Goal: Transaction & Acquisition: Purchase product/service

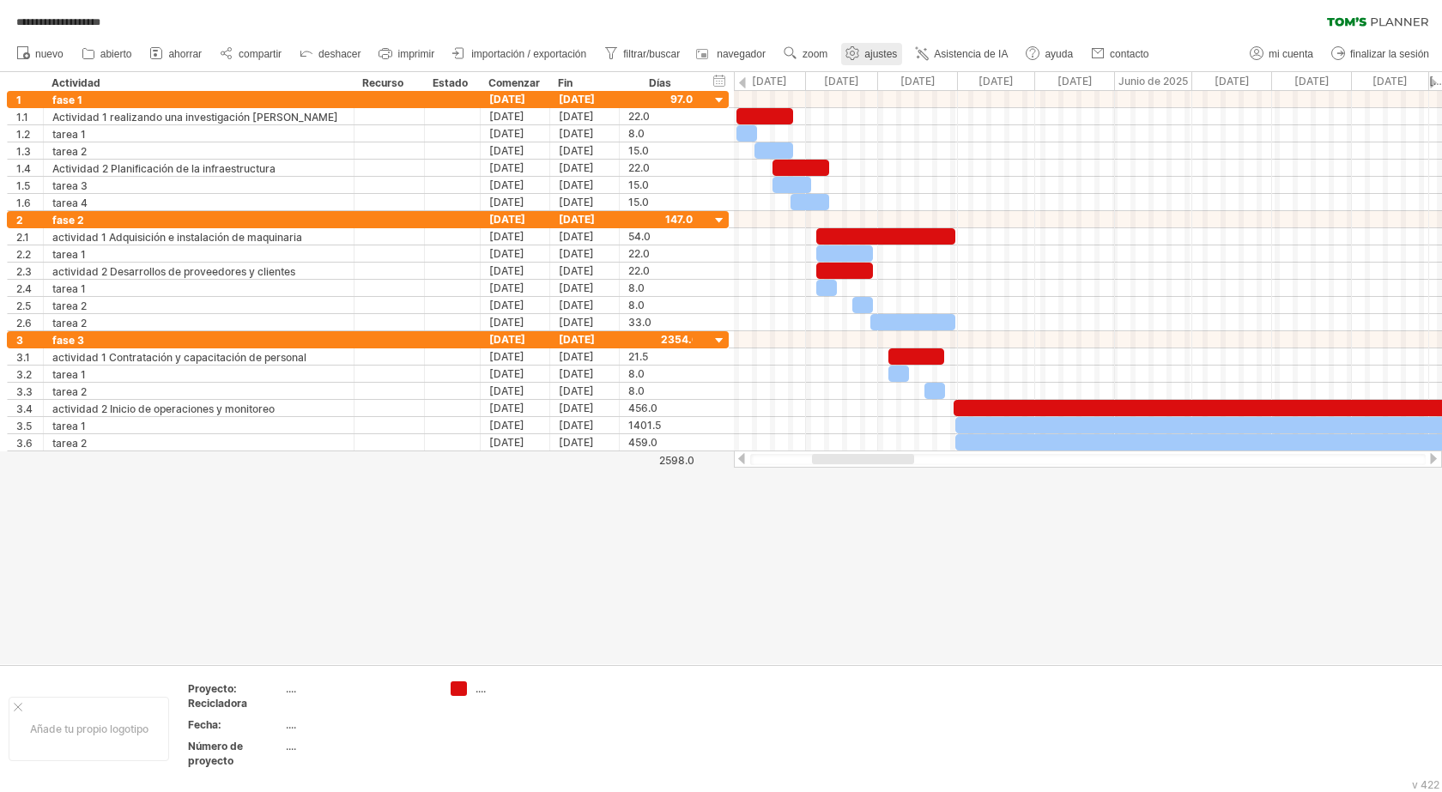
click at [872, 49] on font "ajustes" at bounding box center [880, 54] width 33 height 12
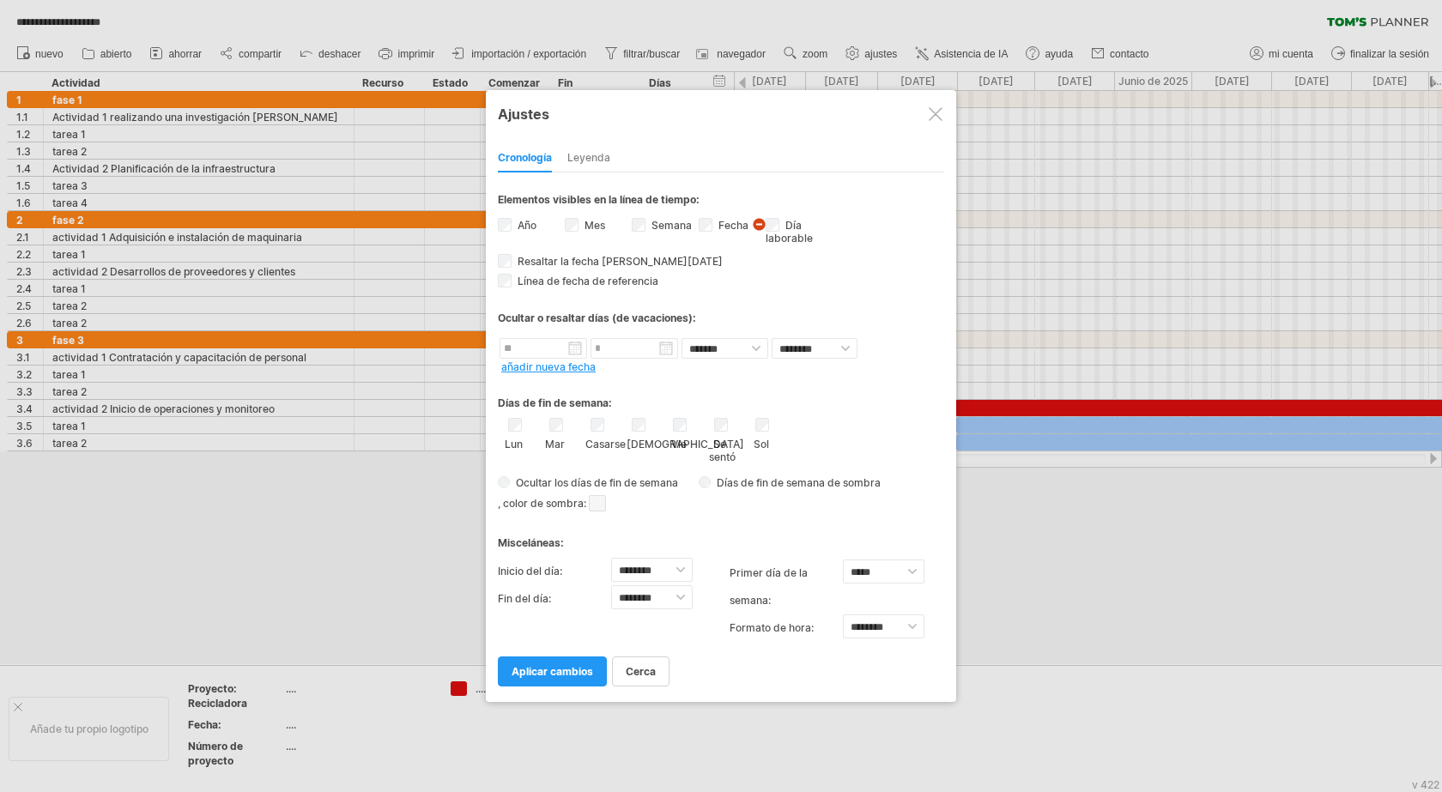
click at [579, 159] on font "Leyenda" at bounding box center [588, 157] width 43 height 13
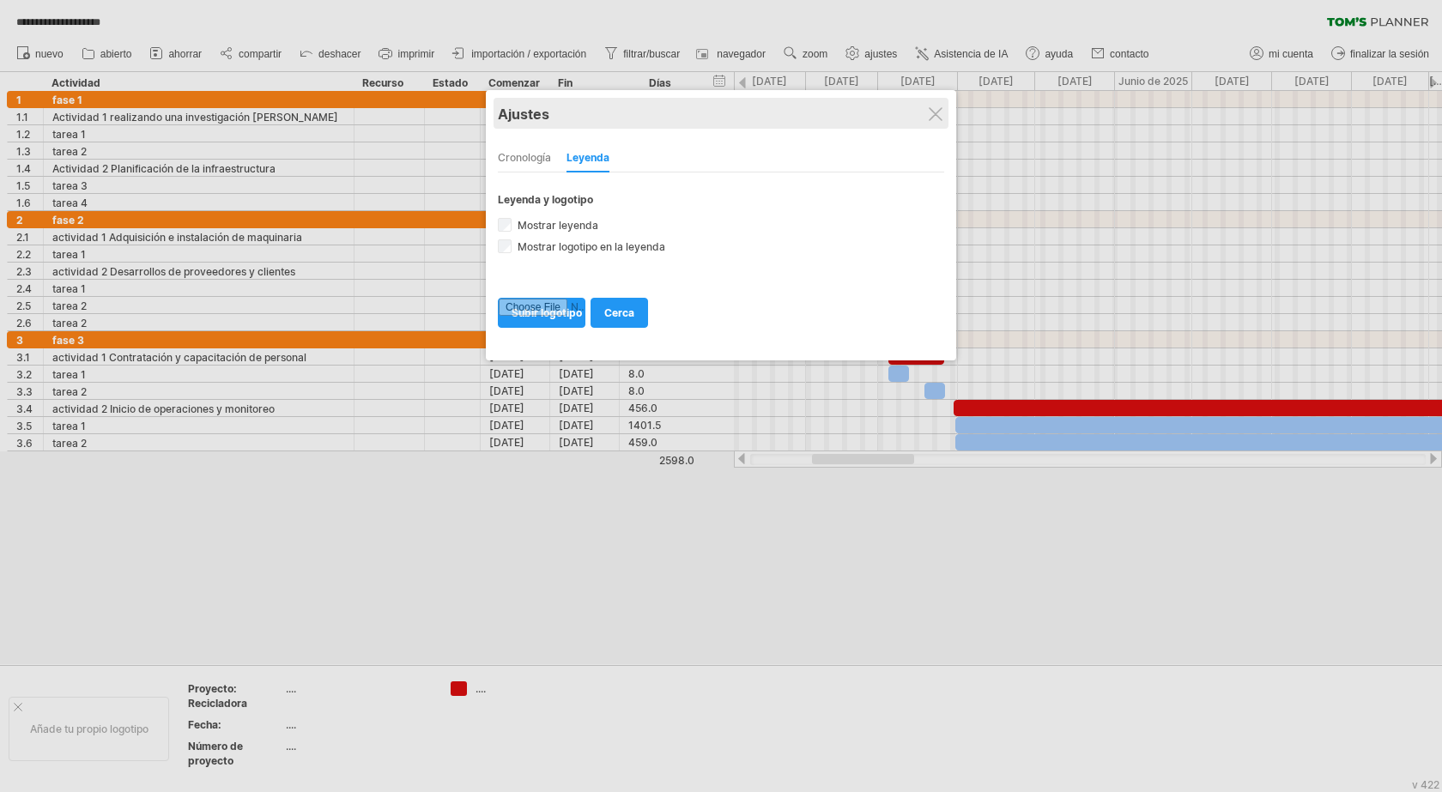
click at [939, 121] on div "Ajustes" at bounding box center [721, 113] width 446 height 31
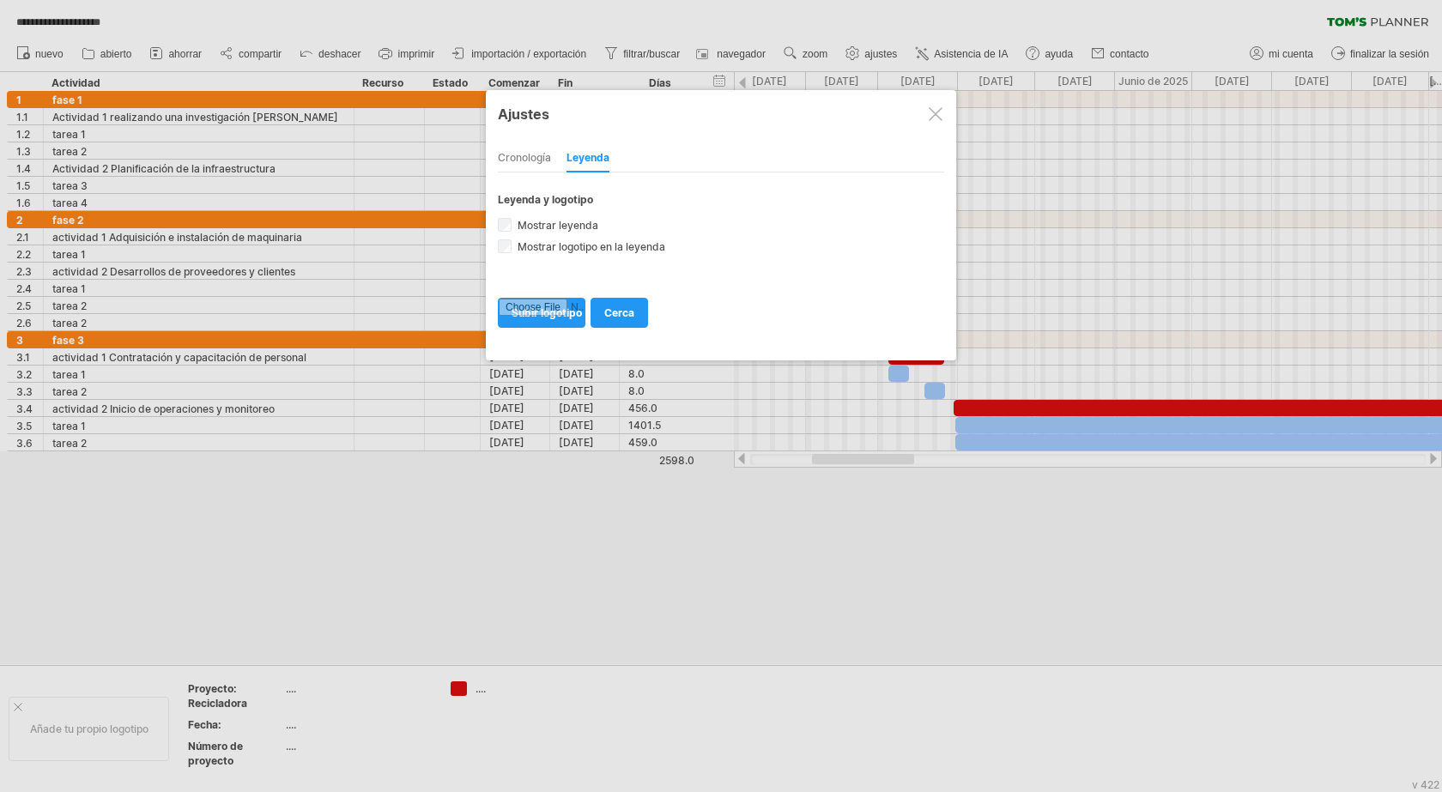
click at [939, 110] on div at bounding box center [936, 114] width 14 height 14
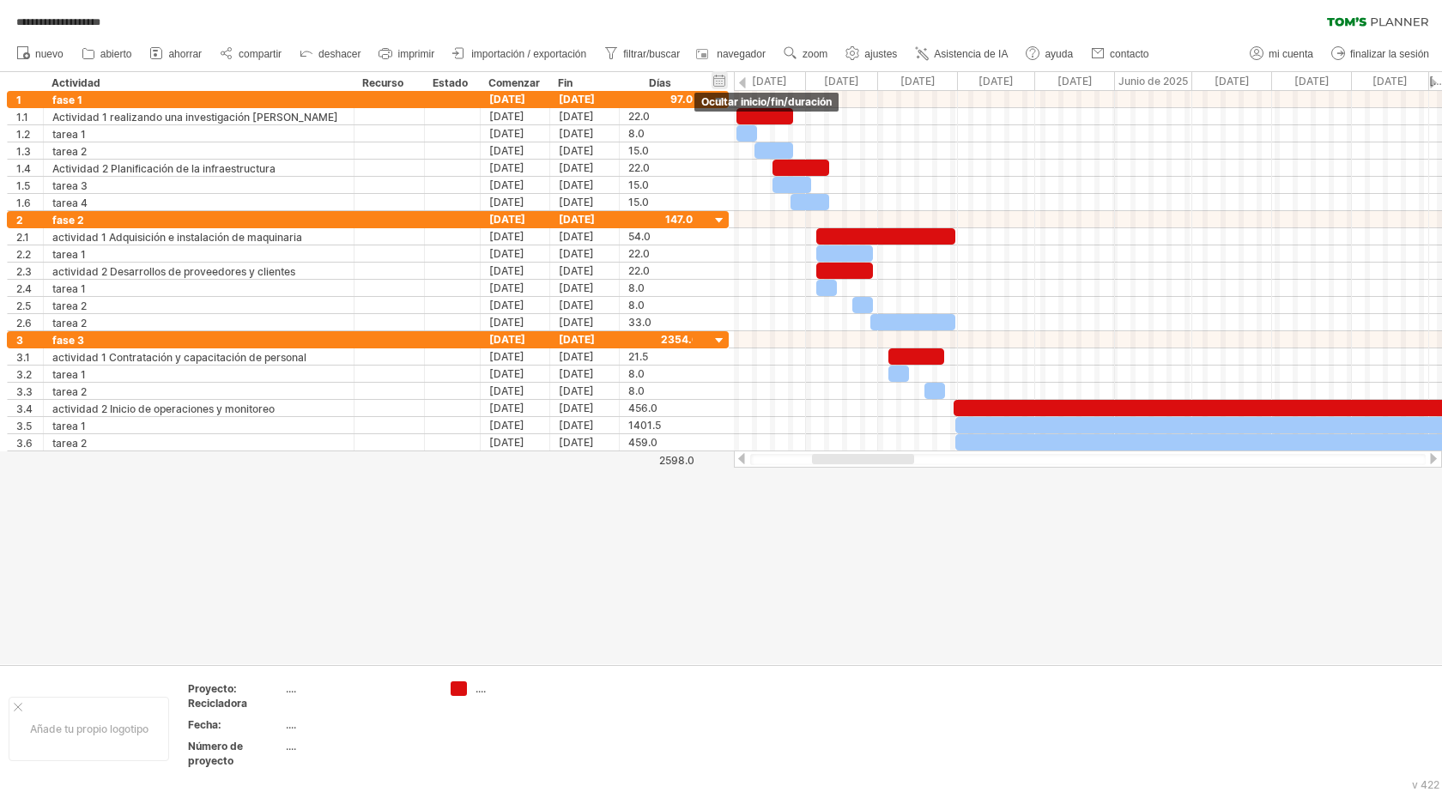
click at [723, 83] on div "ocultar inicio/fin/duración mostrar inicio/fin/duración" at bounding box center [719, 80] width 16 height 18
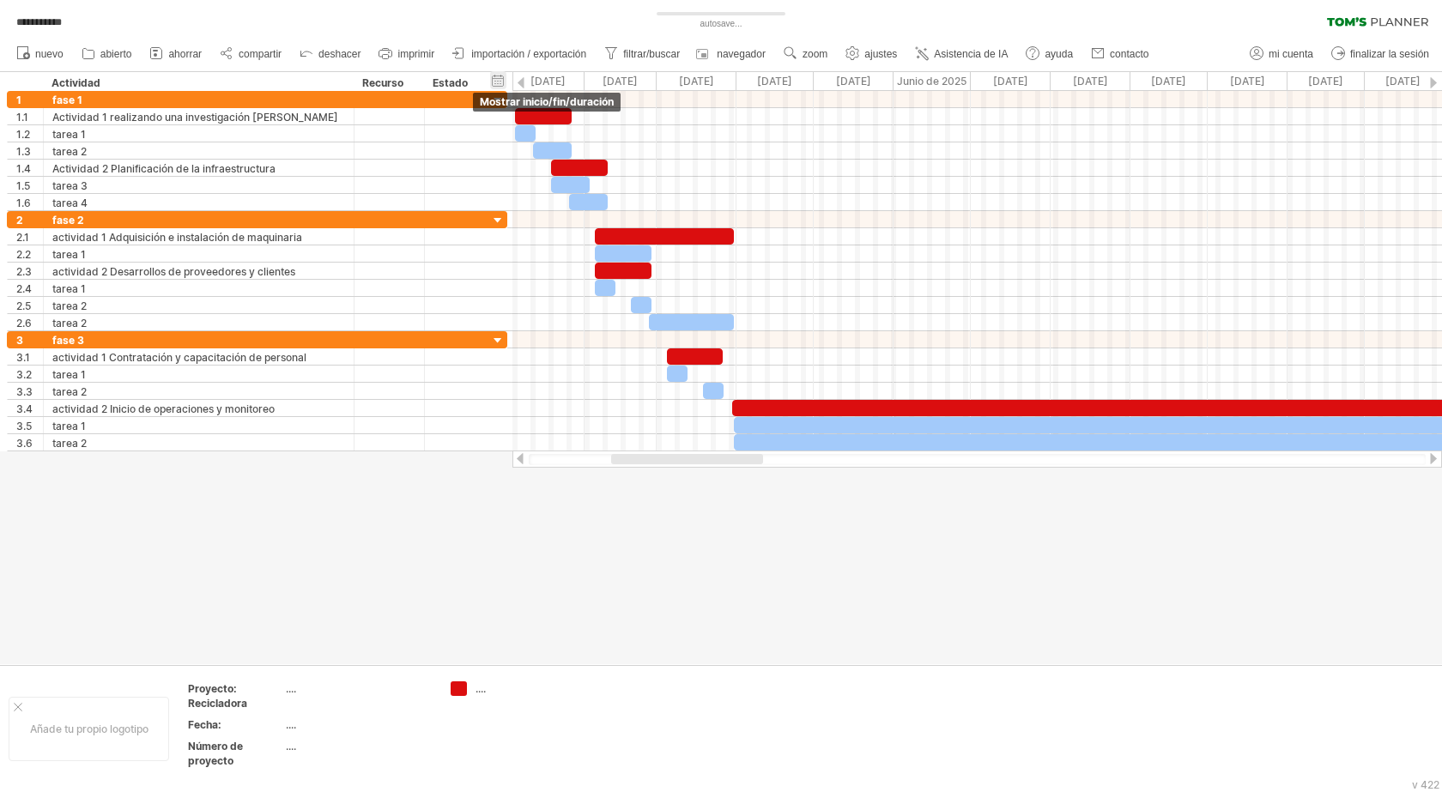
click at [500, 84] on div "ocultar inicio/fin/duración mostrar inicio/fin/duración" at bounding box center [498, 80] width 16 height 18
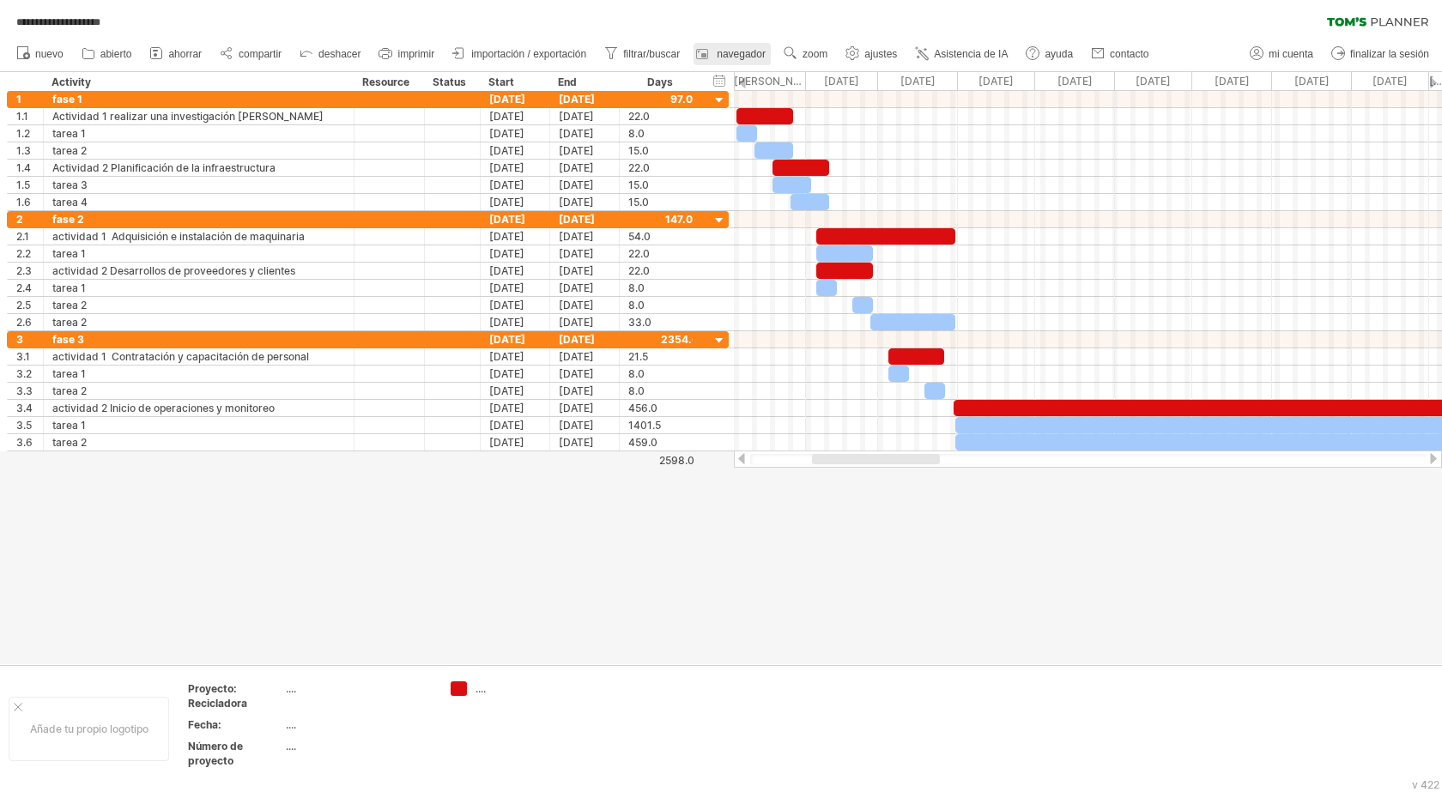
drag, startPoint x: 717, startPoint y: 77, endPoint x: 718, endPoint y: 57, distance: 20.7
click at [717, 78] on div "ocultar inicio/fin/duración mostrar inicio/fin/duración" at bounding box center [719, 80] width 16 height 18
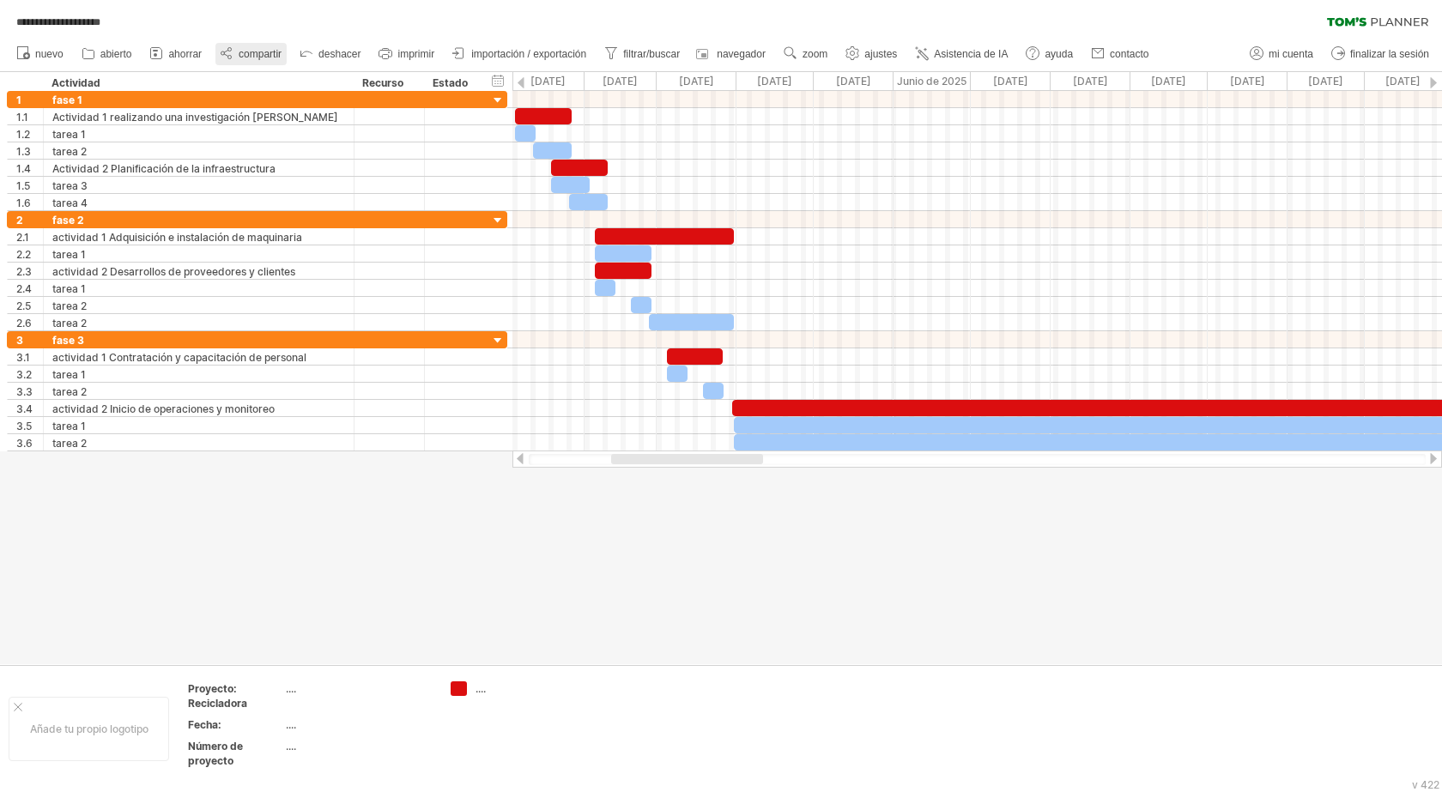
click at [247, 56] on font "compartir" at bounding box center [260, 54] width 43 height 12
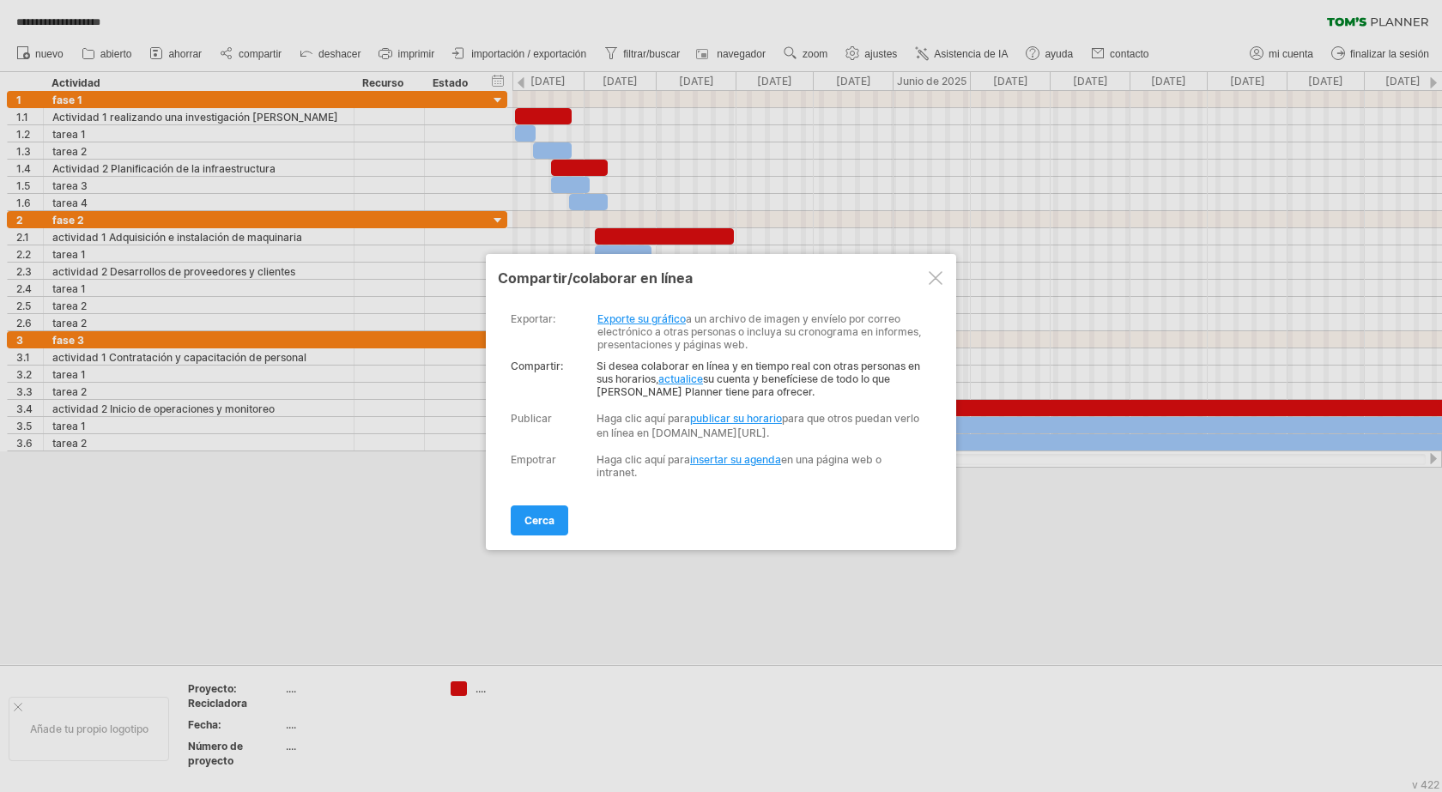
click at [633, 318] on font "Exporte su gráfico" at bounding box center [641, 318] width 88 height 13
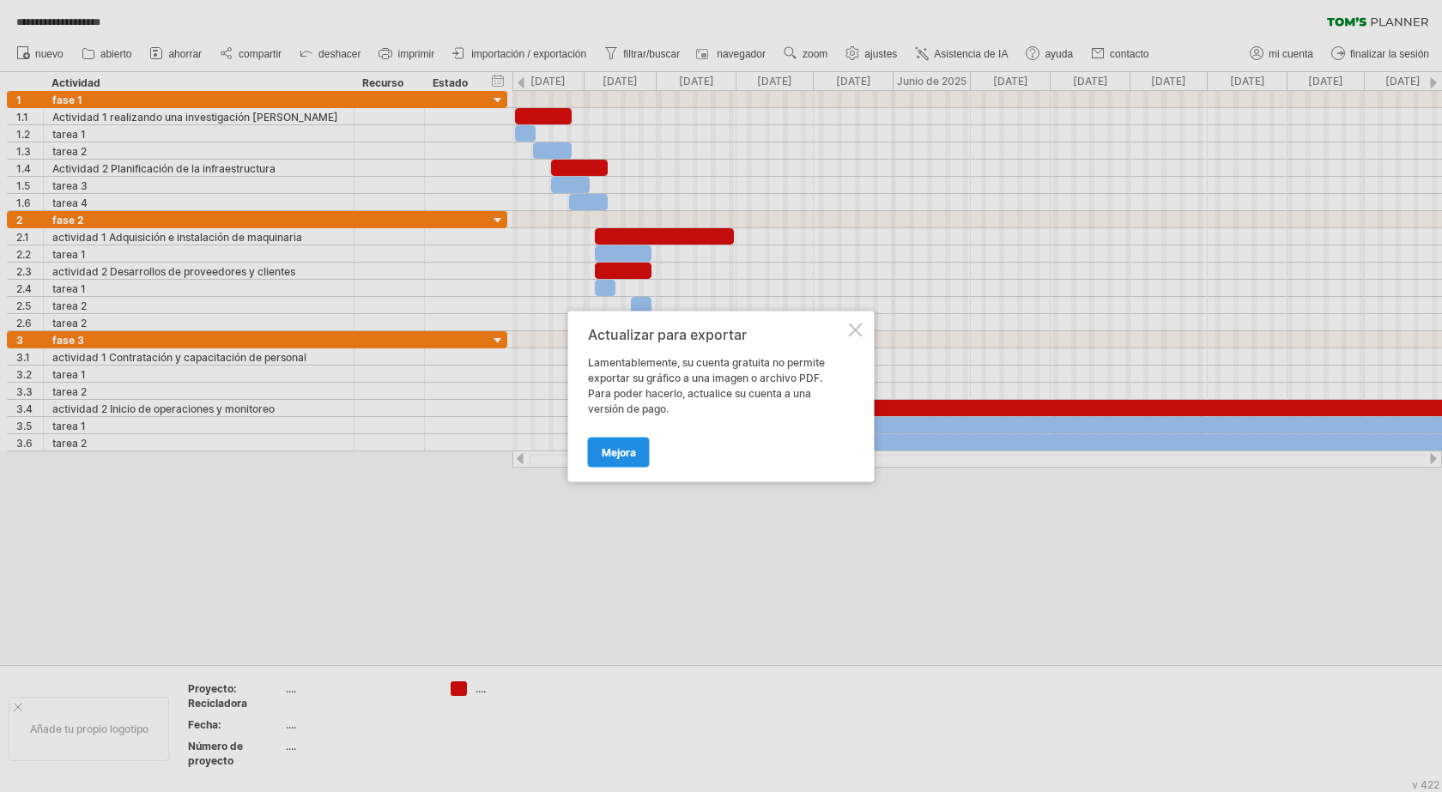
click at [620, 454] on font "Mejora" at bounding box center [619, 451] width 34 height 13
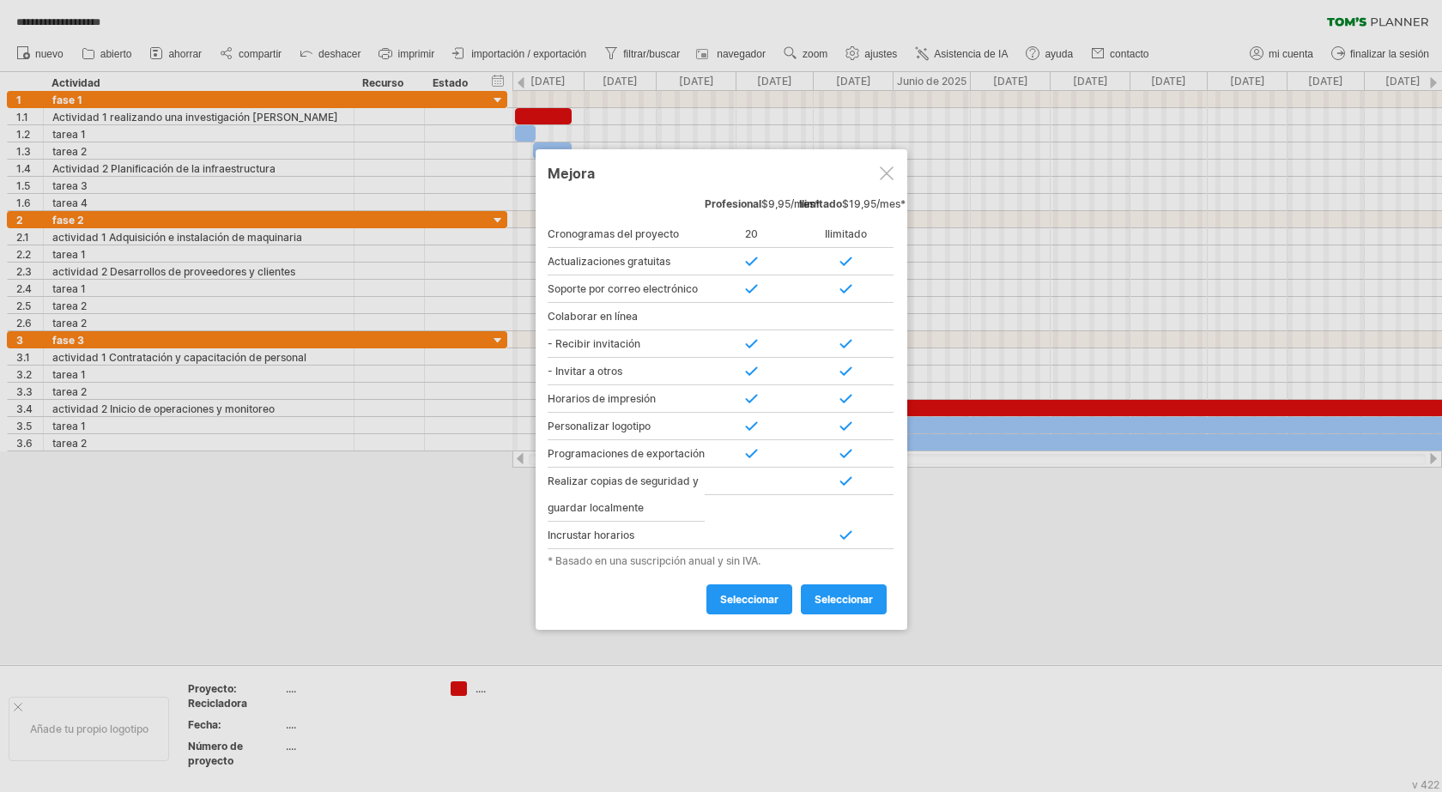
click at [883, 173] on div at bounding box center [887, 174] width 14 height 14
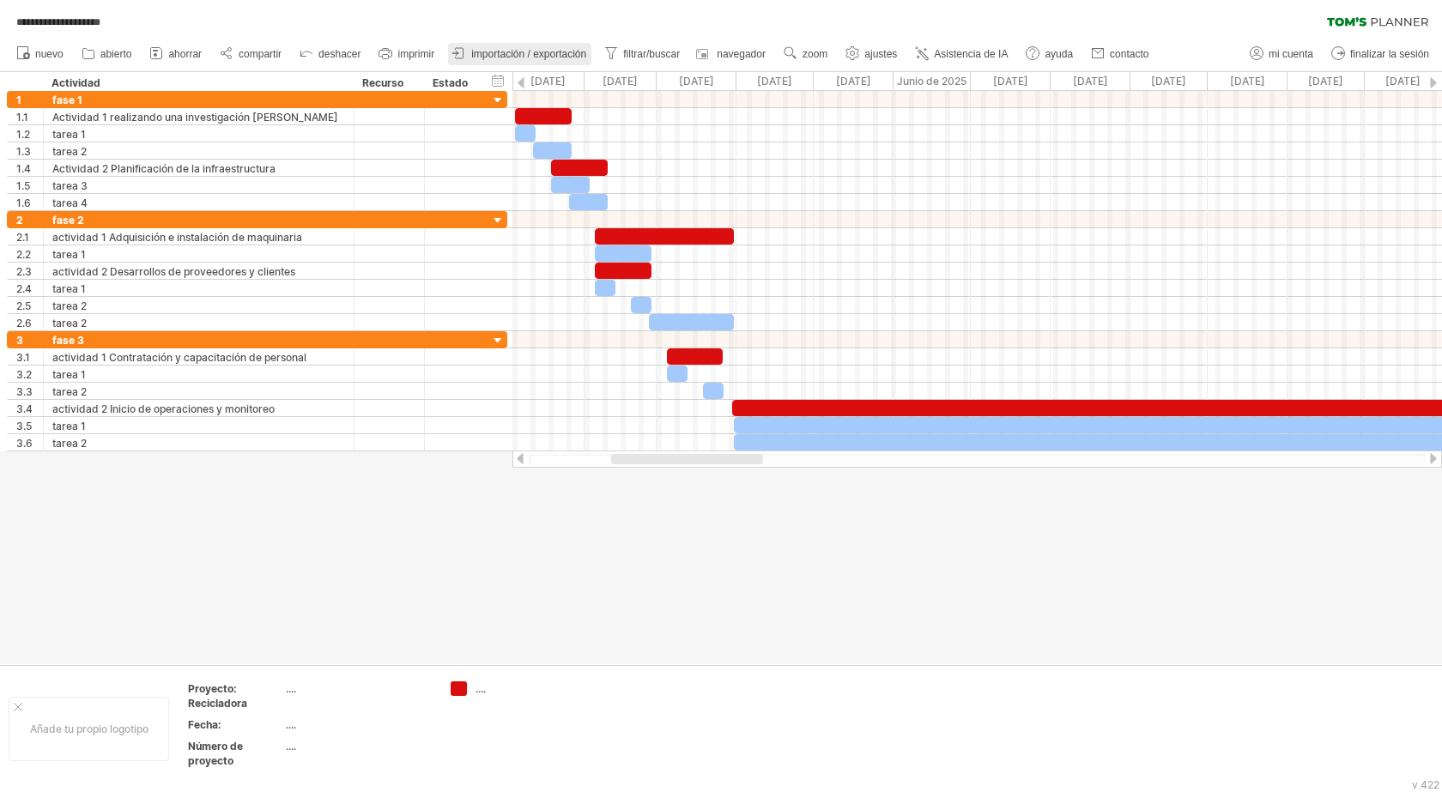
click at [512, 52] on font "importación / exportación" at bounding box center [528, 54] width 115 height 12
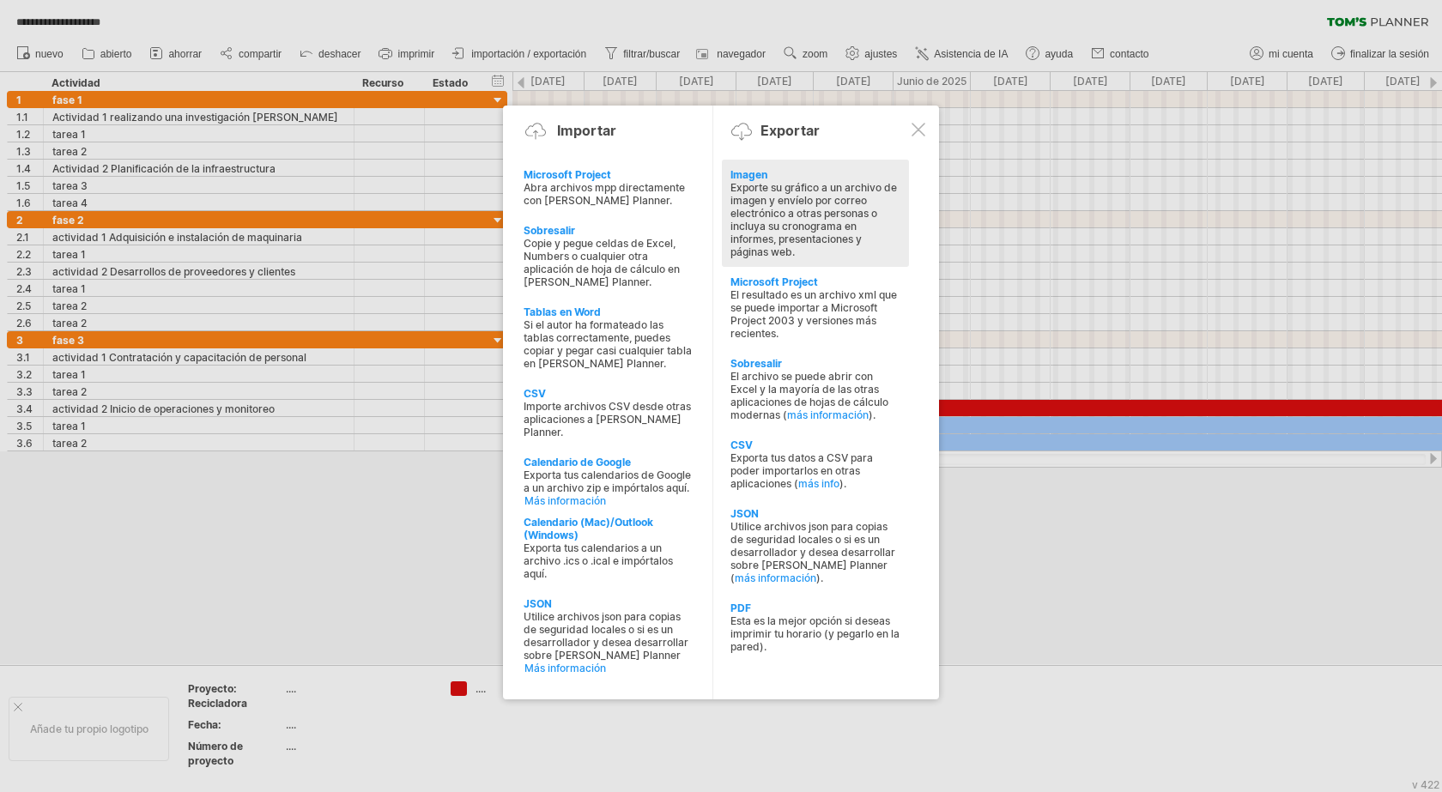
click at [751, 205] on font "Exporte su gráfico a un archivo de imagen y envíelo por correo electrónico a ot…" at bounding box center [813, 219] width 167 height 77
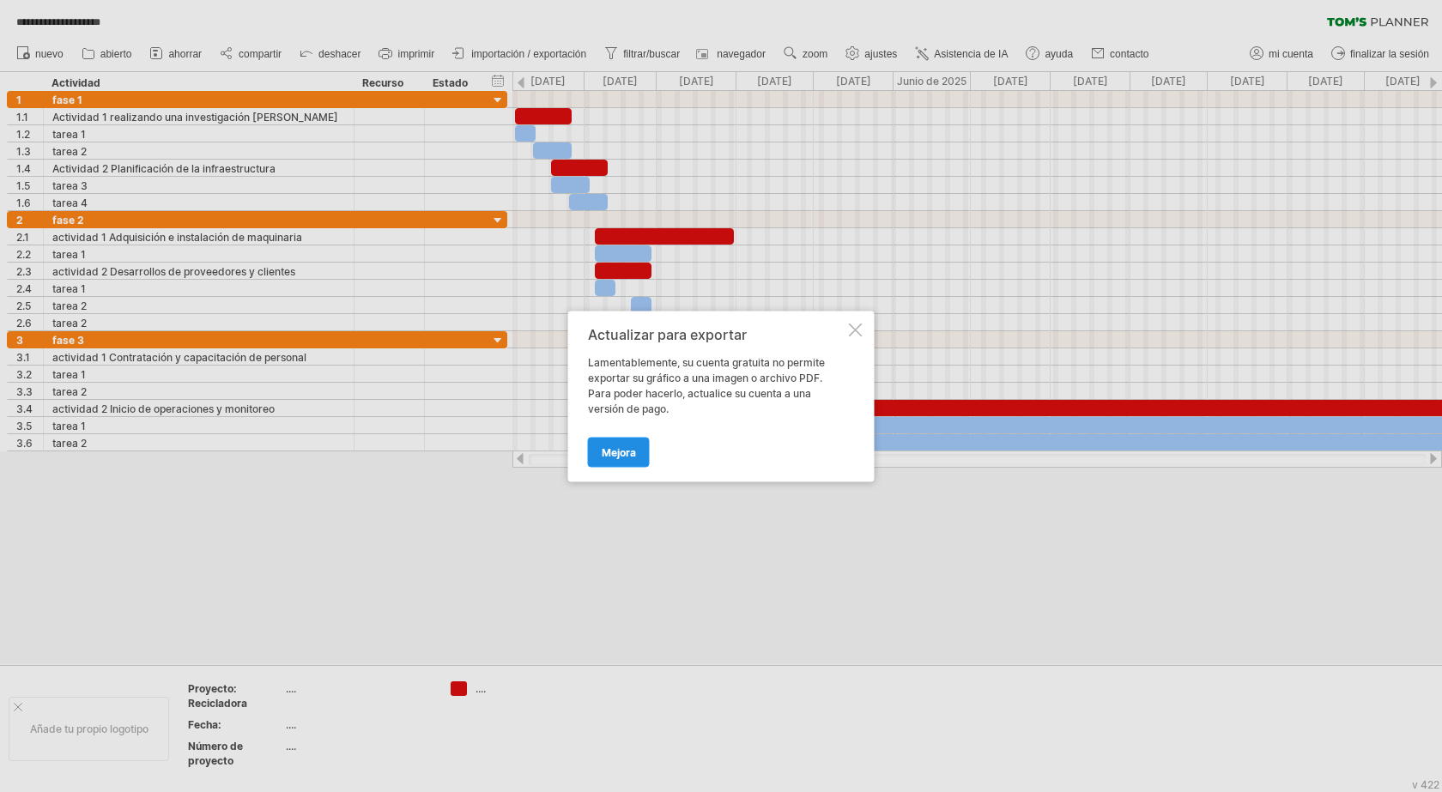
click at [610, 446] on font "Mejora" at bounding box center [619, 451] width 34 height 13
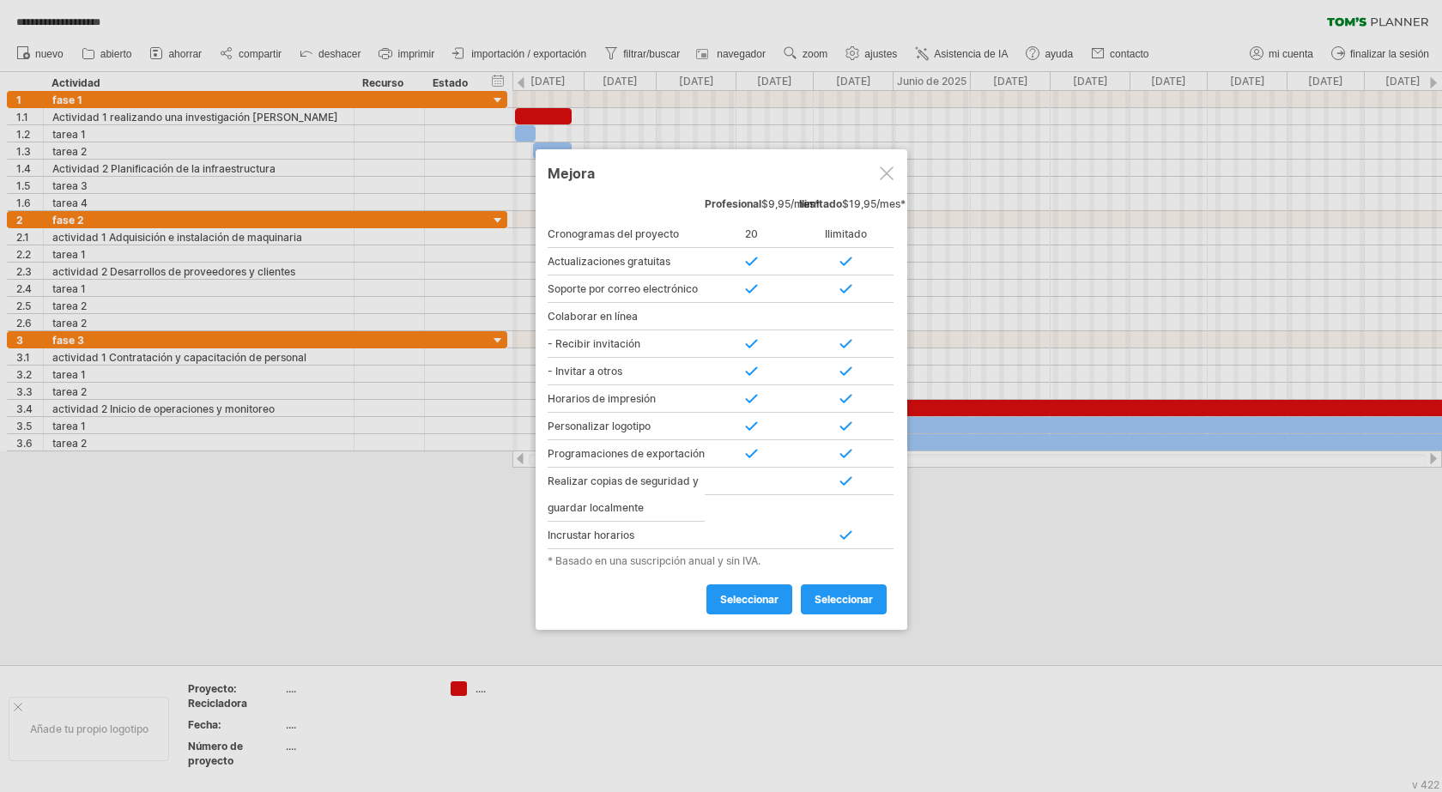
click at [887, 171] on div at bounding box center [887, 174] width 14 height 14
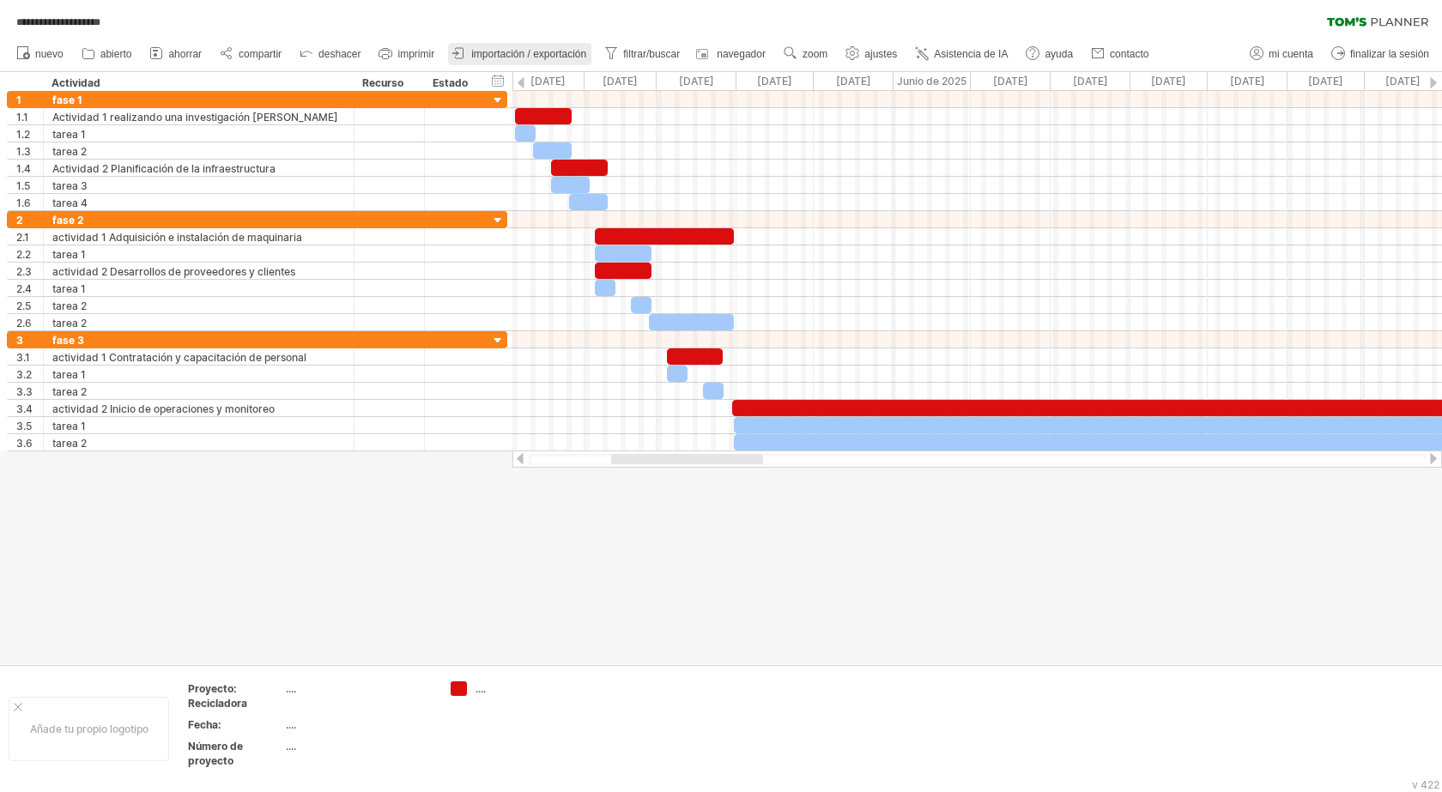
click at [501, 54] on font "importación / exportación" at bounding box center [528, 54] width 115 height 12
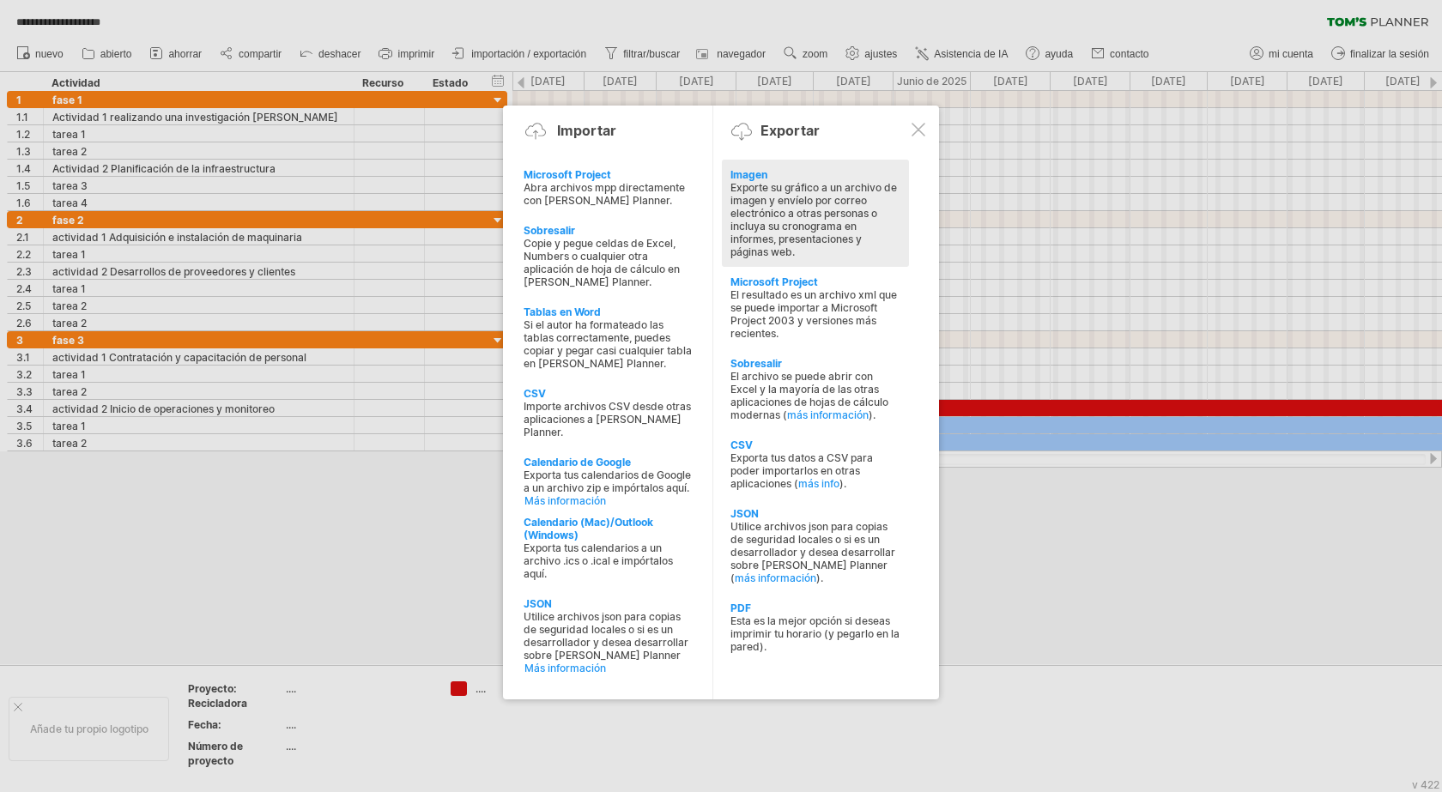
click at [802, 236] on font "Exporte su gráfico a un archivo de imagen y envíelo por correo electrónico a ot…" at bounding box center [813, 219] width 167 height 77
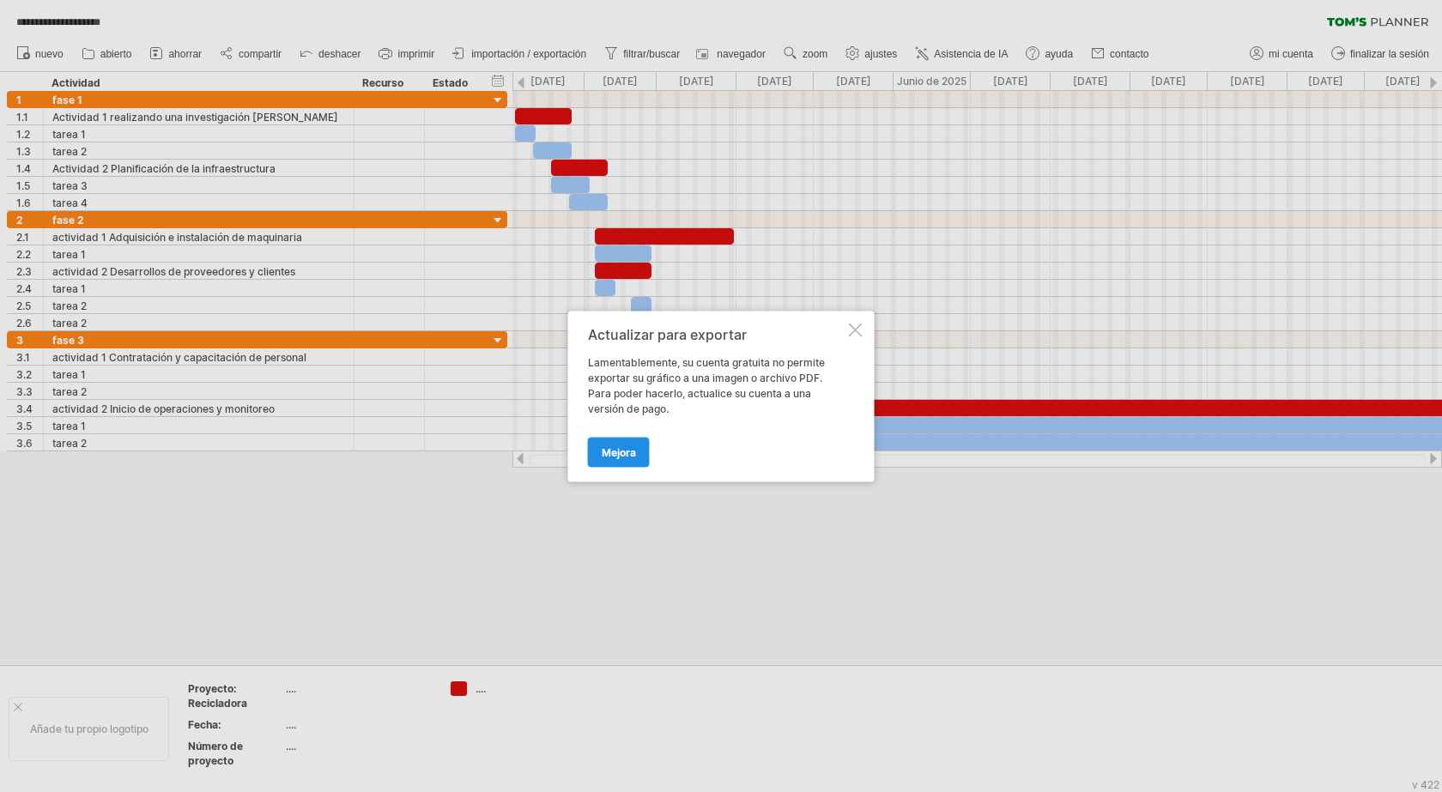
click at [608, 461] on link "Mejora" at bounding box center [619, 452] width 62 height 30
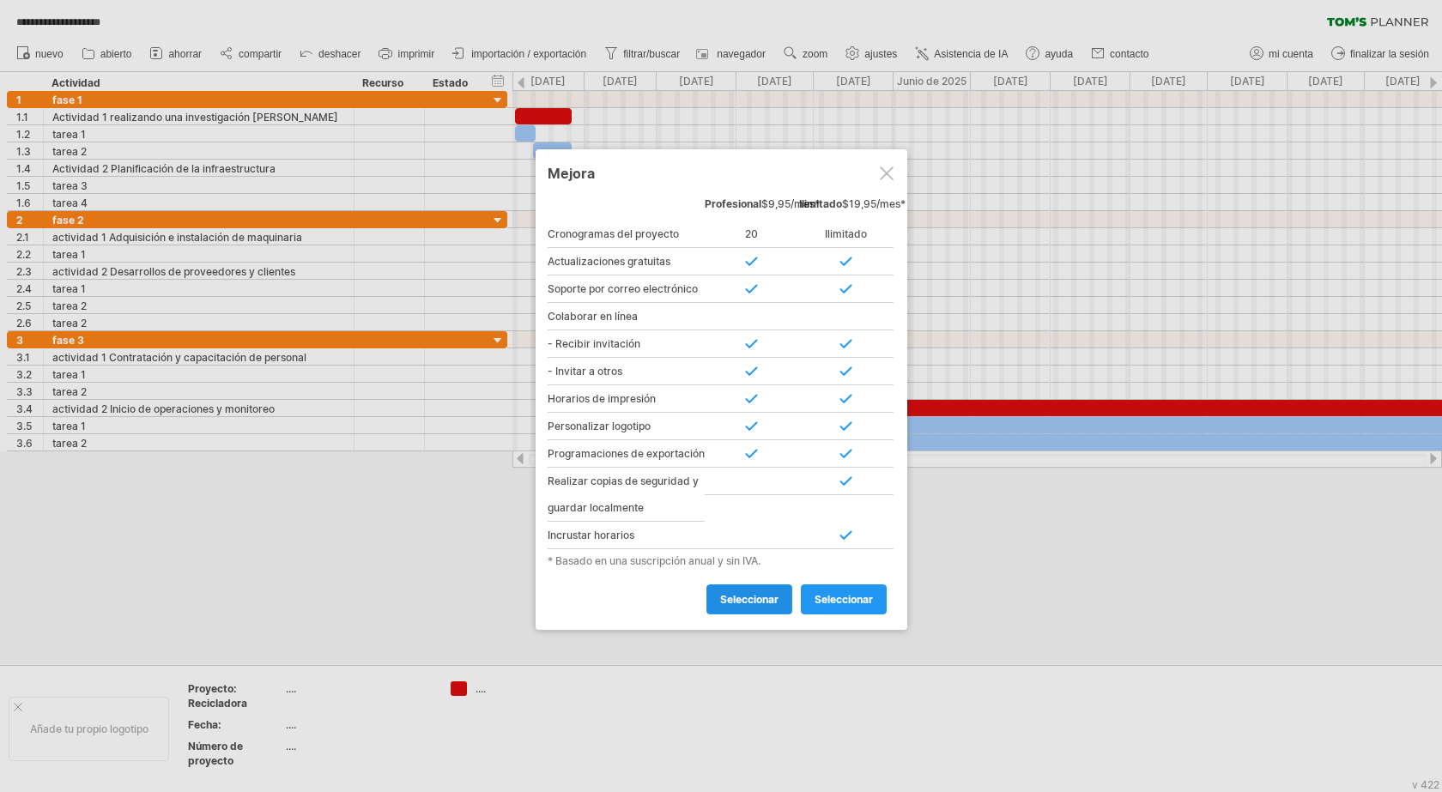
click at [747, 606] on font "seleccionar" at bounding box center [749, 599] width 58 height 13
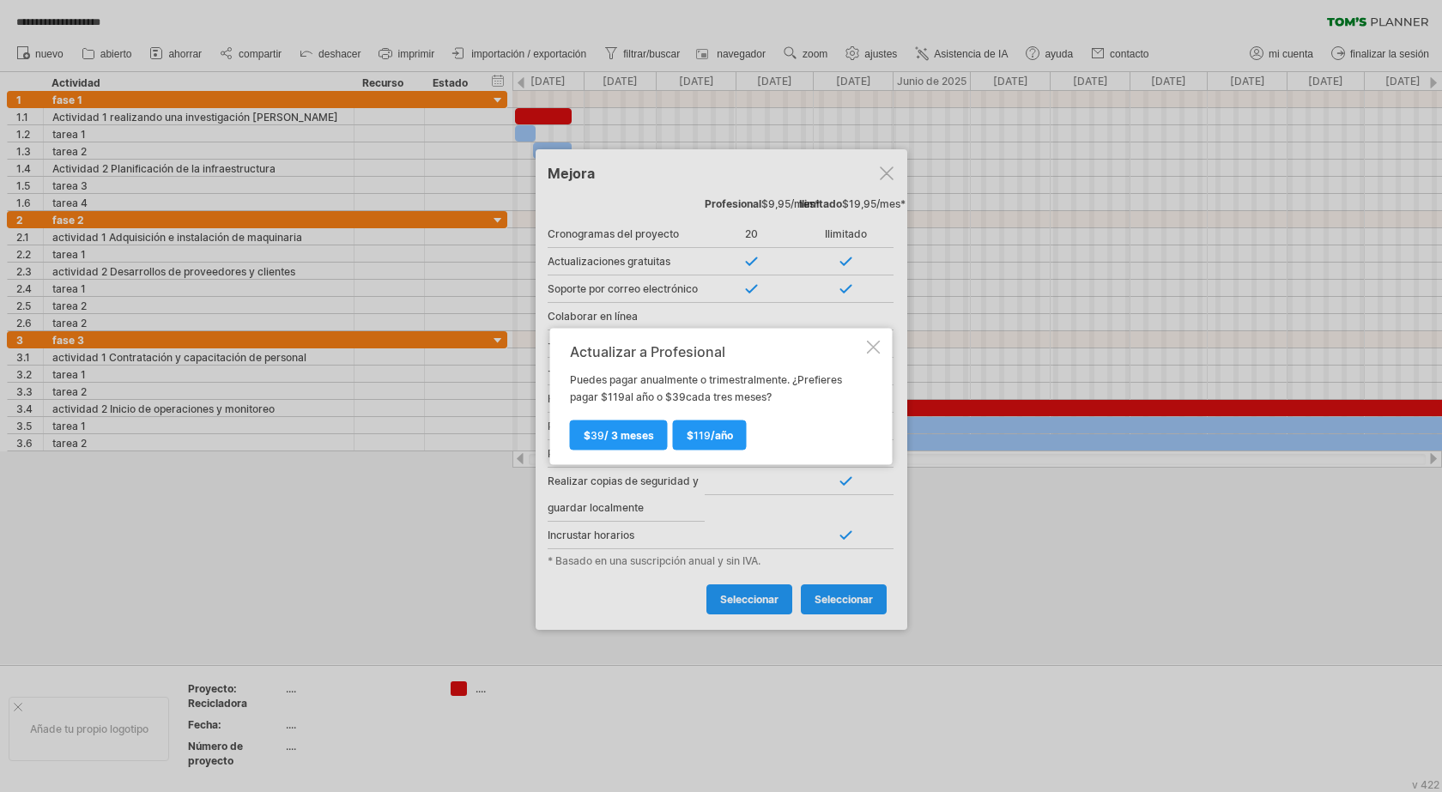
click at [878, 348] on div at bounding box center [874, 347] width 14 height 14
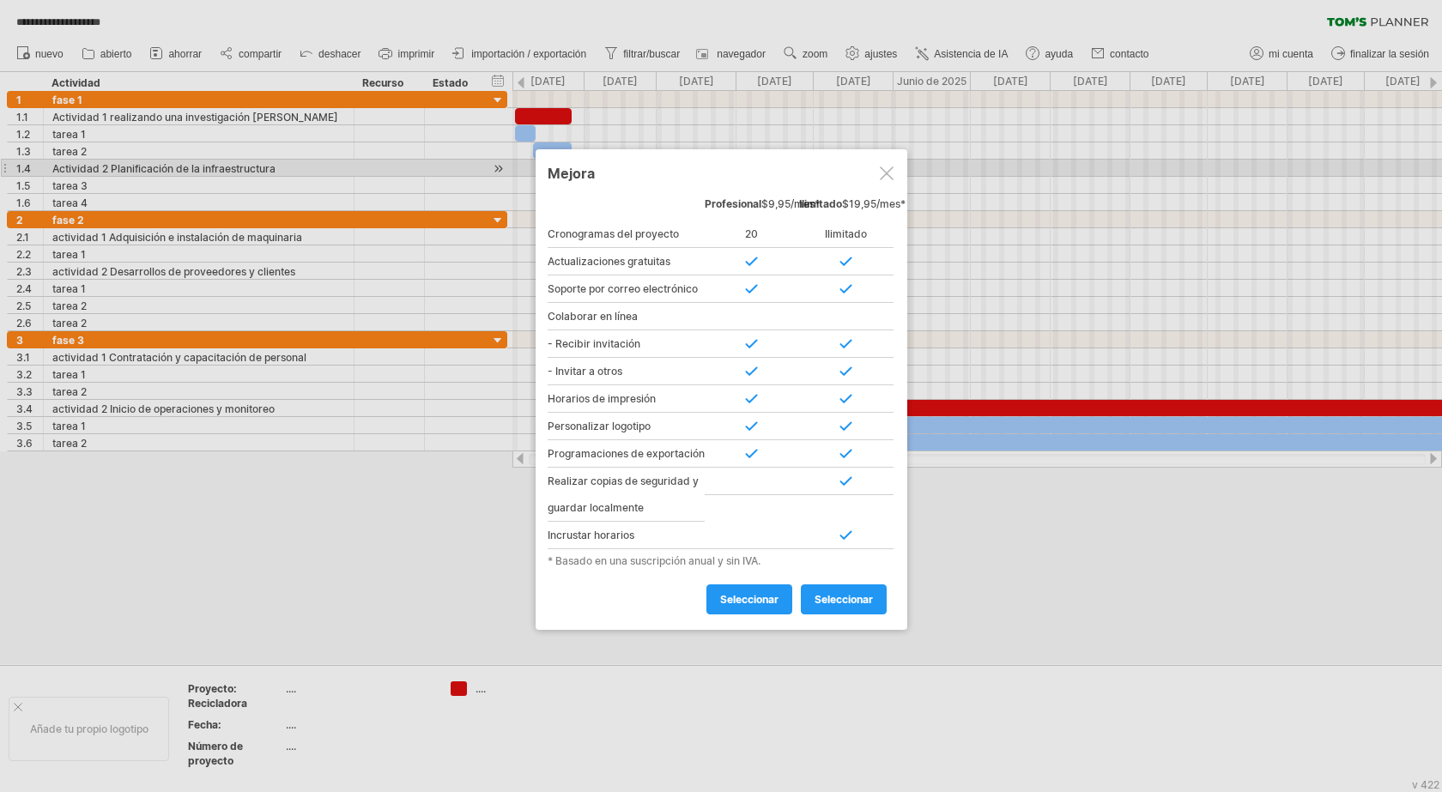
click at [885, 175] on div at bounding box center [887, 174] width 14 height 14
